Goal: Transaction & Acquisition: Purchase product/service

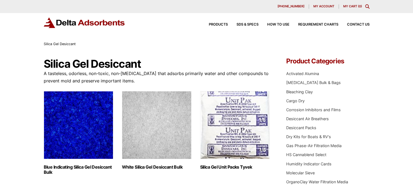
scroll to position [81, 0]
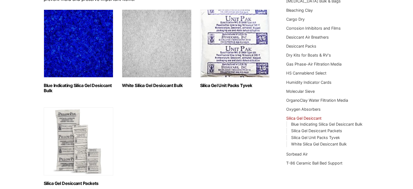
click at [77, 132] on img "Visit product category Silica Gel Desiccant Packets" at bounding box center [78, 141] width 69 height 68
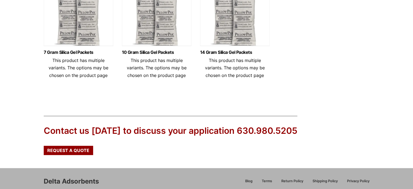
scroll to position [190, 0]
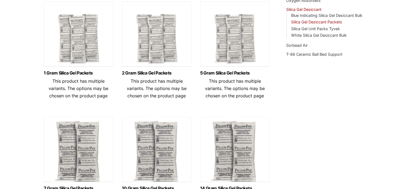
click at [84, 38] on img at bounding box center [78, 35] width 69 height 68
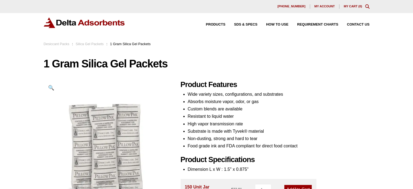
scroll to position [81, 0]
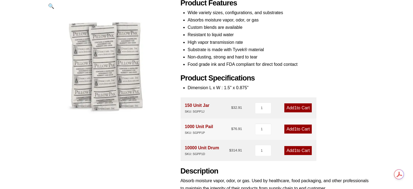
click at [304, 107] on link "Add 1 to Cart" at bounding box center [297, 107] width 27 height 9
click at [259, 106] on input "1" at bounding box center [263, 107] width 16 height 11
click at [306, 108] on link "Add 1 to Cart" at bounding box center [297, 107] width 27 height 9
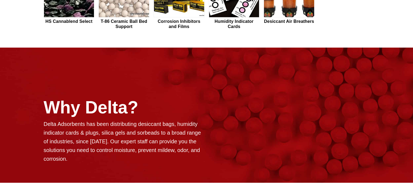
scroll to position [163, 0]
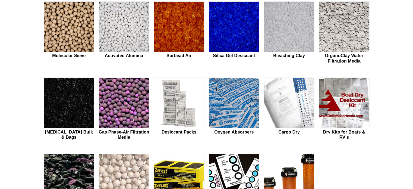
scroll to position [136, 0]
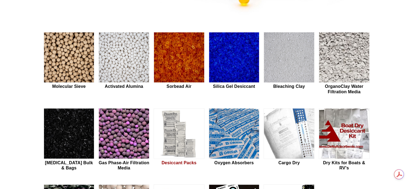
click at [185, 131] on img at bounding box center [179, 133] width 50 height 50
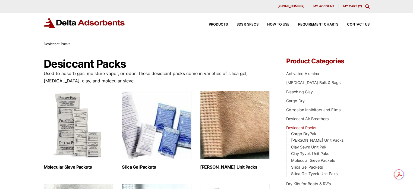
click at [82, 110] on img "Visit product category Molecular Sieve Packets" at bounding box center [78, 125] width 69 height 68
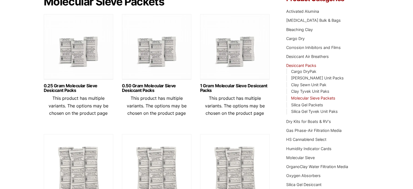
scroll to position [27, 0]
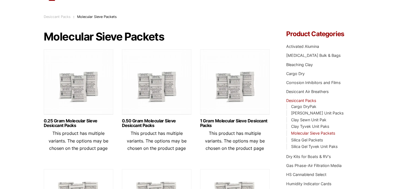
click at [227, 85] on img at bounding box center [234, 83] width 69 height 68
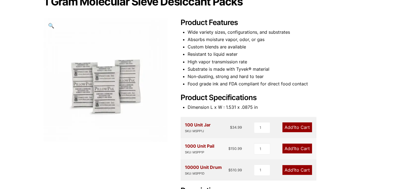
scroll to position [81, 0]
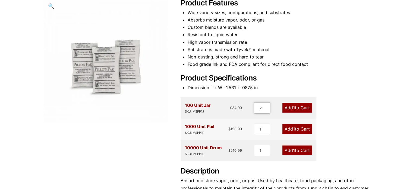
type input "2"
click at [267, 107] on input "2" at bounding box center [262, 107] width 16 height 11
click at [292, 108] on span "2" at bounding box center [293, 107] width 3 height 5
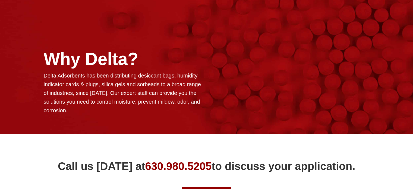
scroll to position [492, 0]
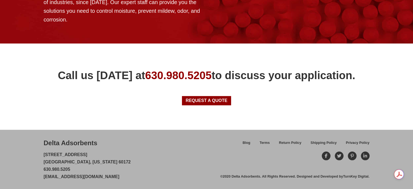
drag, startPoint x: 41, startPoint y: 177, endPoint x: 130, endPoint y: 178, distance: 89.3
click at [130, 178] on div "Delta Adsorbents [STREET_ADDRESS][US_STATE] 630.980.5205 [EMAIL_ADDRESS][DOMAIN…" at bounding box center [206, 158] width 413 height 59
copy link "[EMAIL_ADDRESS][DOMAIN_NAME]"
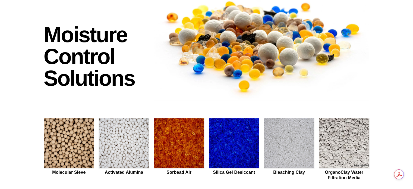
scroll to position [109, 0]
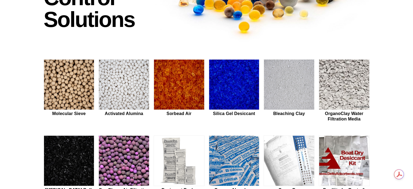
click at [23, 87] on div "Moisture Control Solutions Moisture control solutions Molecular Sieve Activated…" at bounding box center [206, 111] width 413 height 359
